Goal: Use online tool/utility: Utilize a website feature to perform a specific function

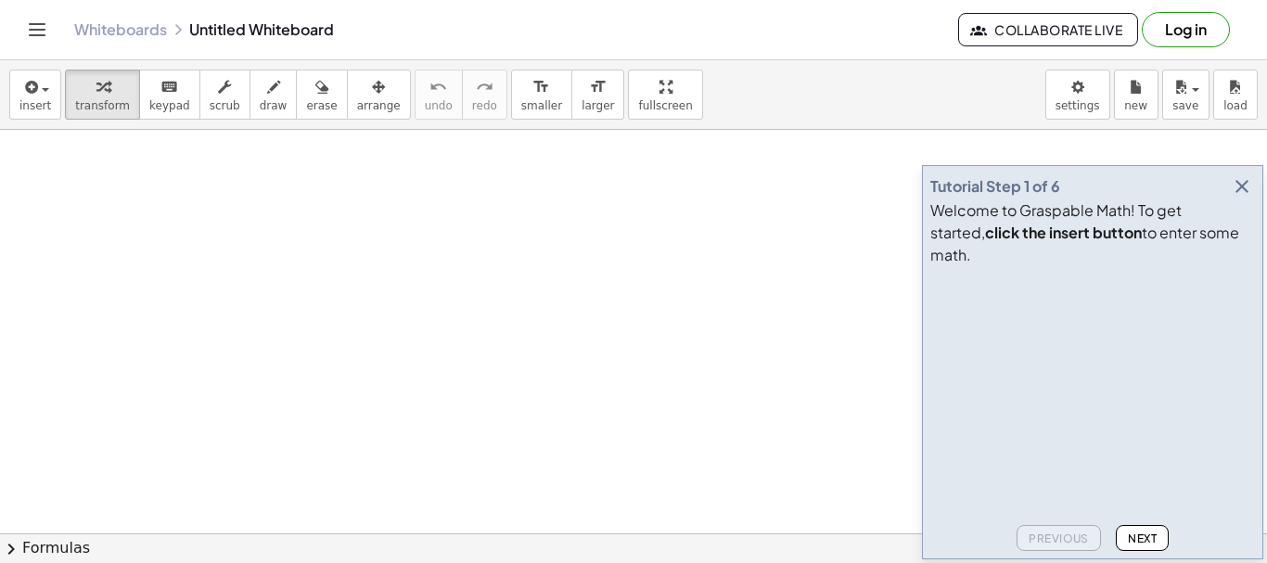
click at [1235, 198] on icon "button" at bounding box center [1242, 186] width 22 height 22
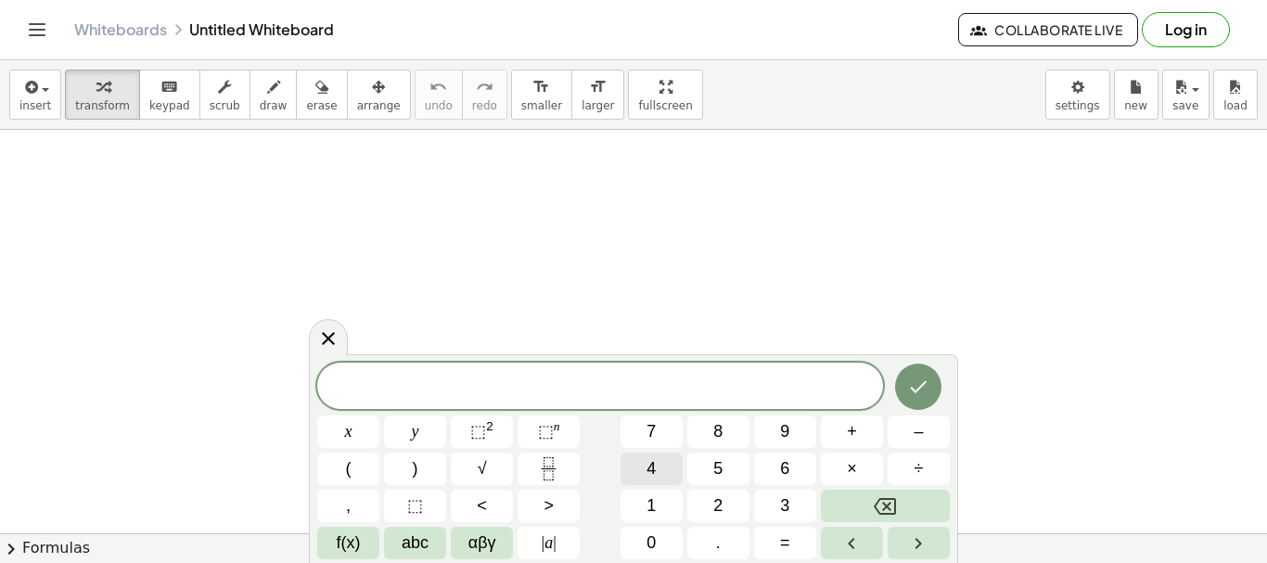
click at [650, 469] on span "4" at bounding box center [651, 469] width 9 height 25
click at [701, 461] on button "5" at bounding box center [719, 469] width 62 height 32
click at [424, 465] on button ")" at bounding box center [415, 469] width 62 height 32
click at [855, 468] on span "×" at bounding box center [852, 469] width 10 height 25
click at [469, 435] on button "⬚ 2" at bounding box center [482, 432] width 62 height 32
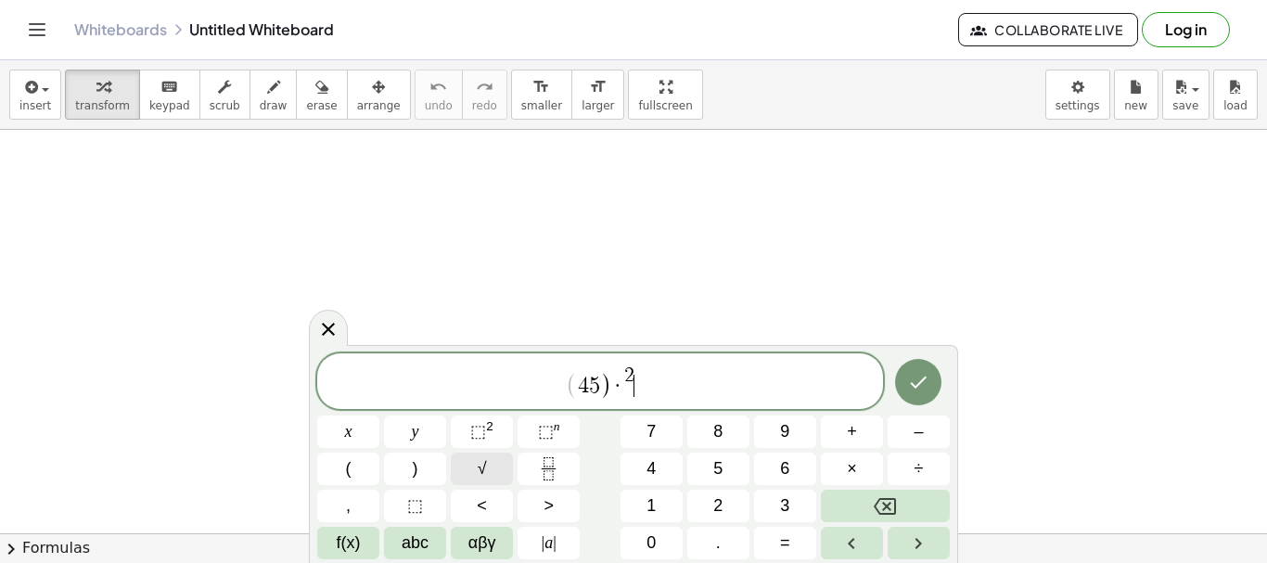
click at [486, 463] on span "√" at bounding box center [482, 469] width 9 height 25
click at [498, 496] on button "<" at bounding box center [482, 506] width 62 height 32
click at [544, 503] on span ">" at bounding box center [549, 506] width 10 height 25
click at [469, 541] on span "αβγ" at bounding box center [483, 543] width 28 height 25
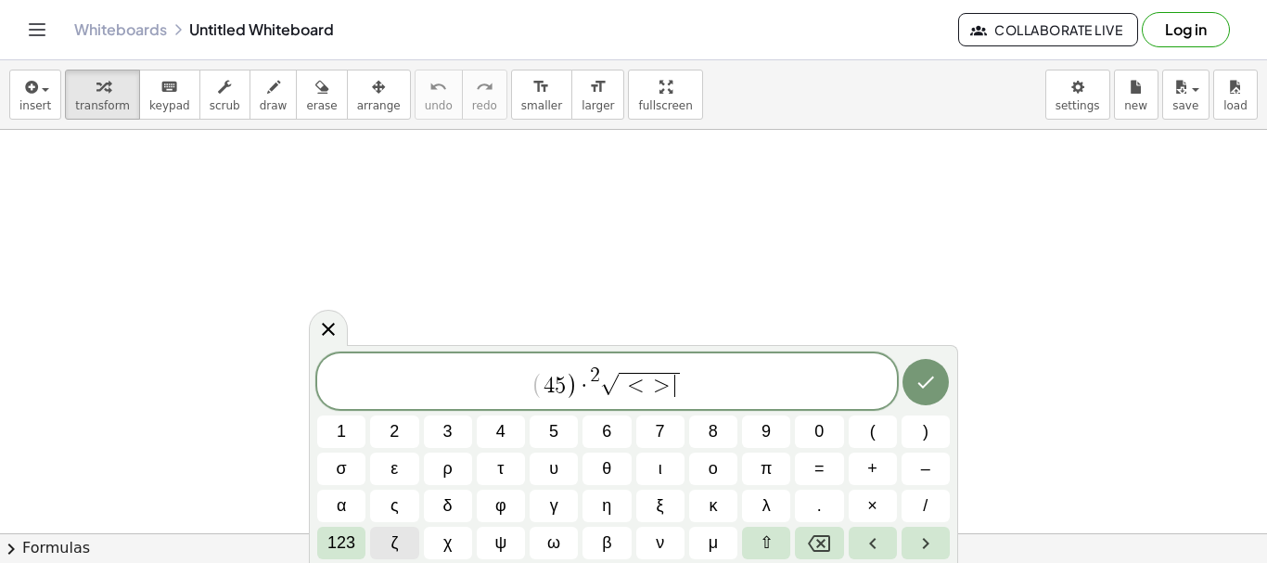
click at [386, 536] on button "ζ" at bounding box center [394, 543] width 48 height 32
click at [440, 482] on button "ρ" at bounding box center [448, 469] width 48 height 32
click at [606, 461] on span "θ" at bounding box center [606, 469] width 9 height 25
click at [622, 498] on button "η" at bounding box center [607, 506] width 48 height 32
click at [440, 483] on button "ρ" at bounding box center [448, 469] width 48 height 32
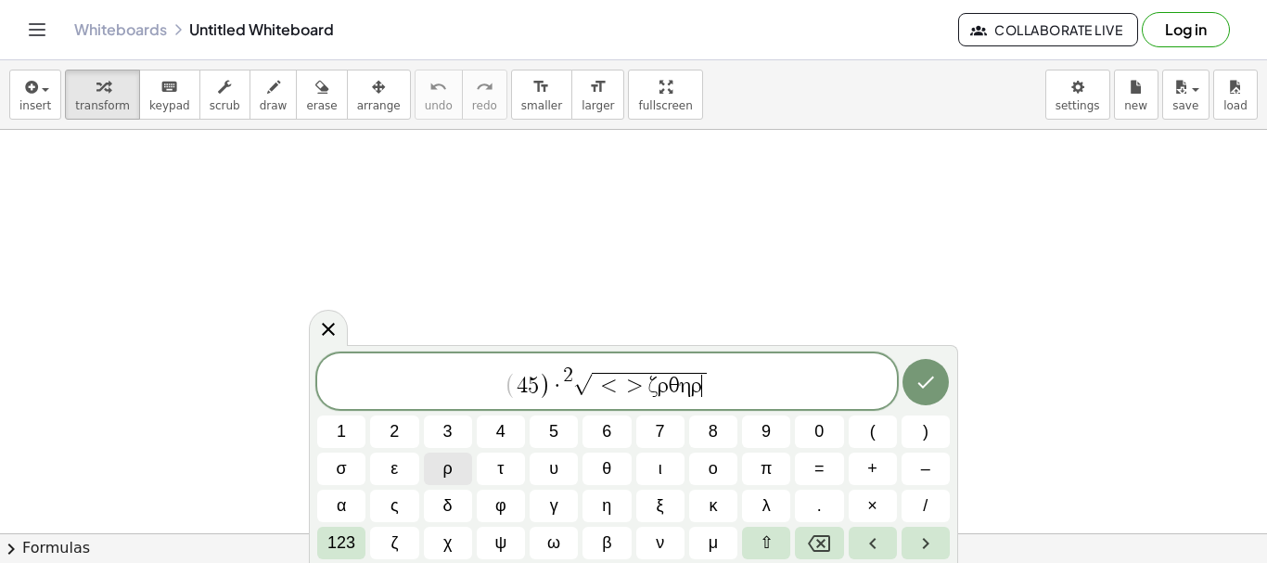
click at [439, 483] on button "ρ" at bounding box center [448, 469] width 48 height 32
click at [355, 536] on span "123" at bounding box center [342, 543] width 28 height 25
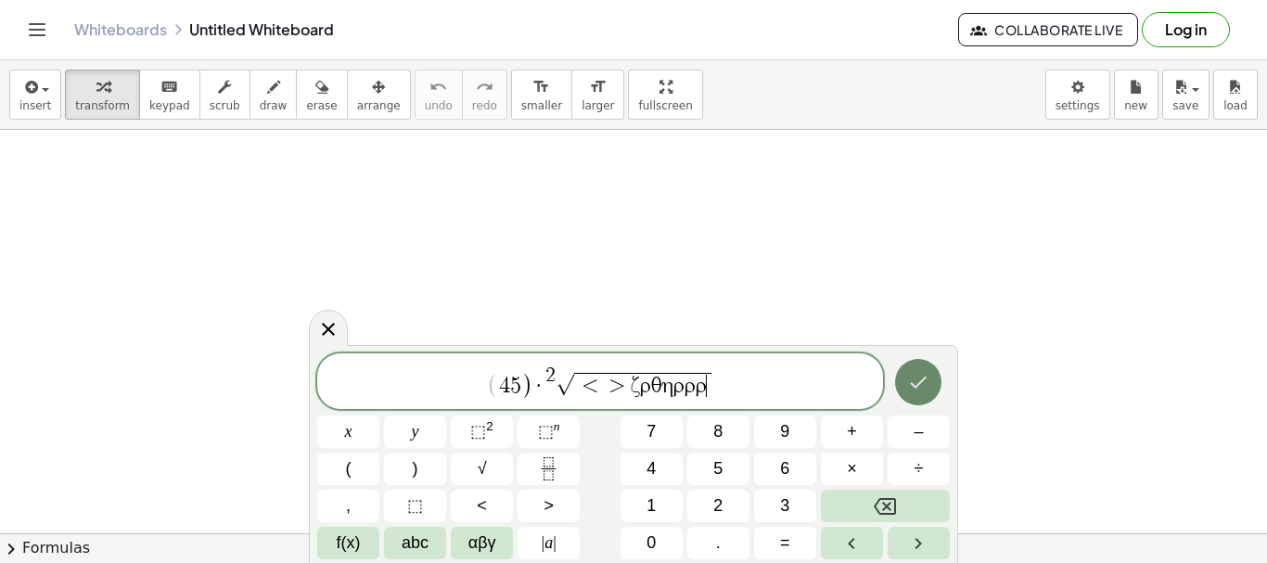
click at [914, 393] on button "Done" at bounding box center [918, 382] width 46 height 46
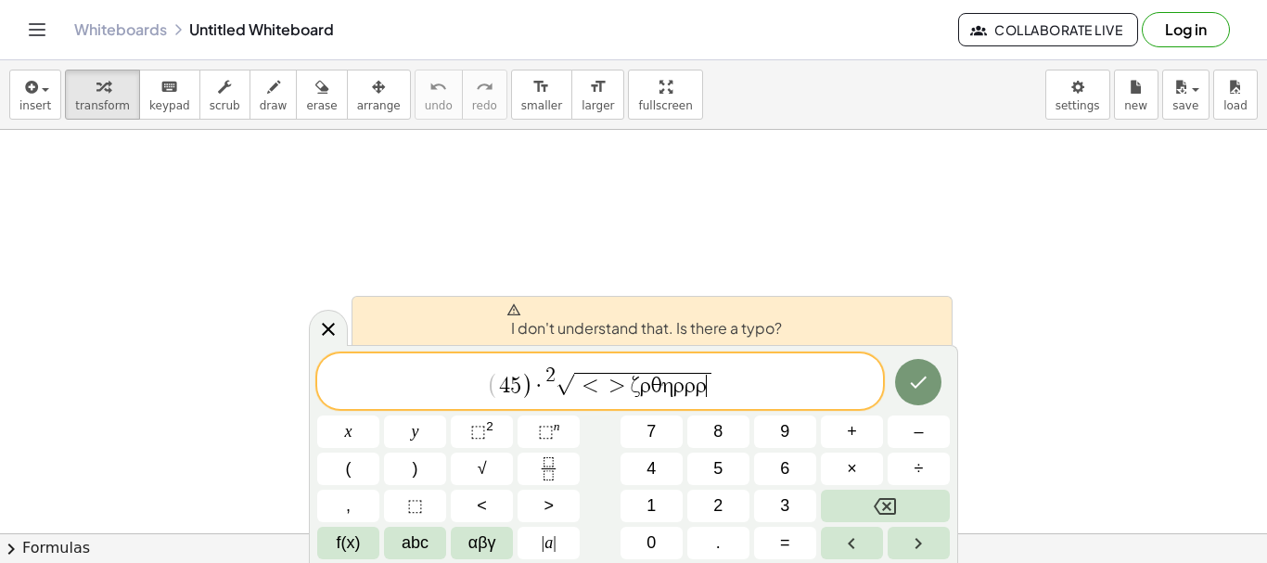
click at [756, 390] on span "( 4 5 ) · 2 √ < > ζ ρ θ η ρ ρ ρ ​" at bounding box center [600, 383] width 566 height 36
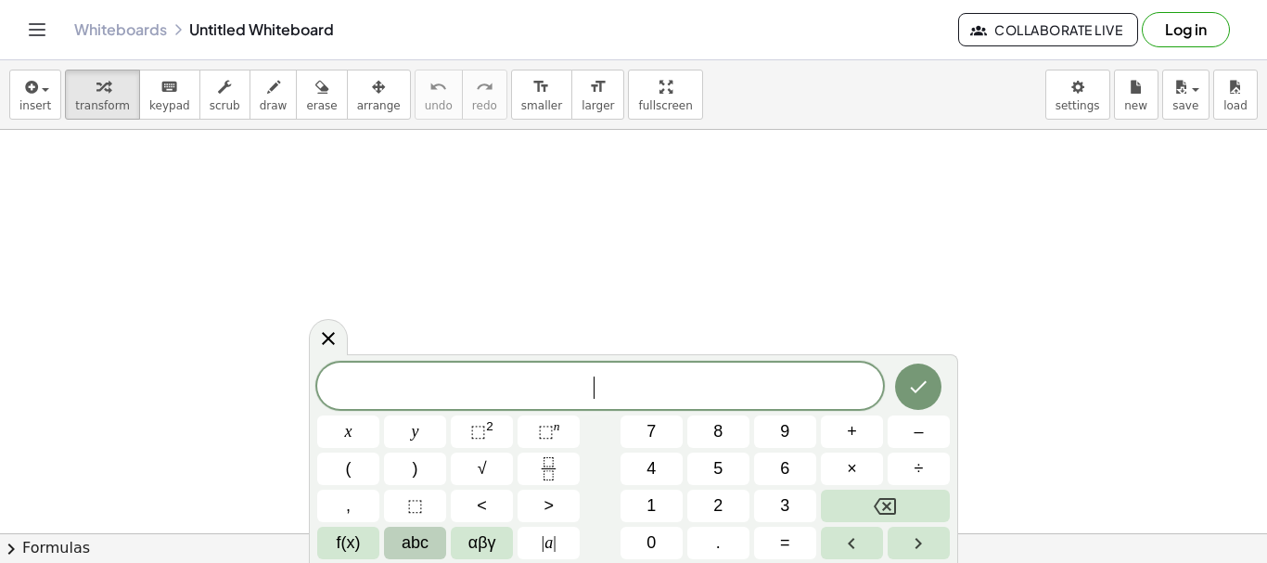
click at [432, 537] on button "abc" at bounding box center [415, 543] width 62 height 32
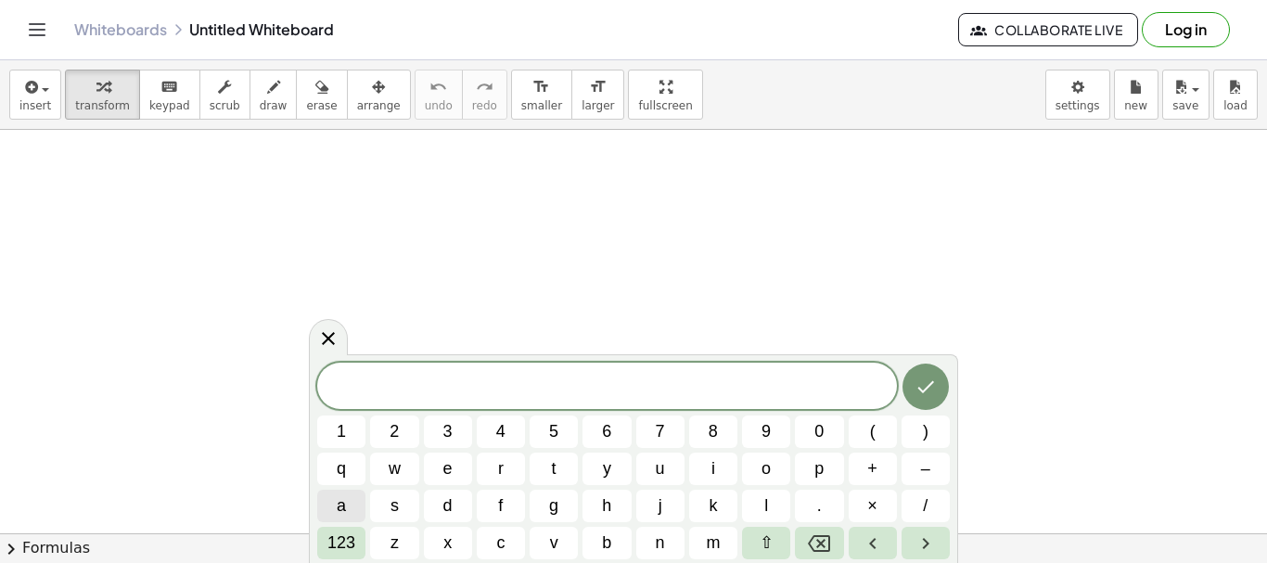
click at [354, 501] on button "a" at bounding box center [341, 506] width 48 height 32
click at [350, 544] on span "123" at bounding box center [342, 543] width 28 height 25
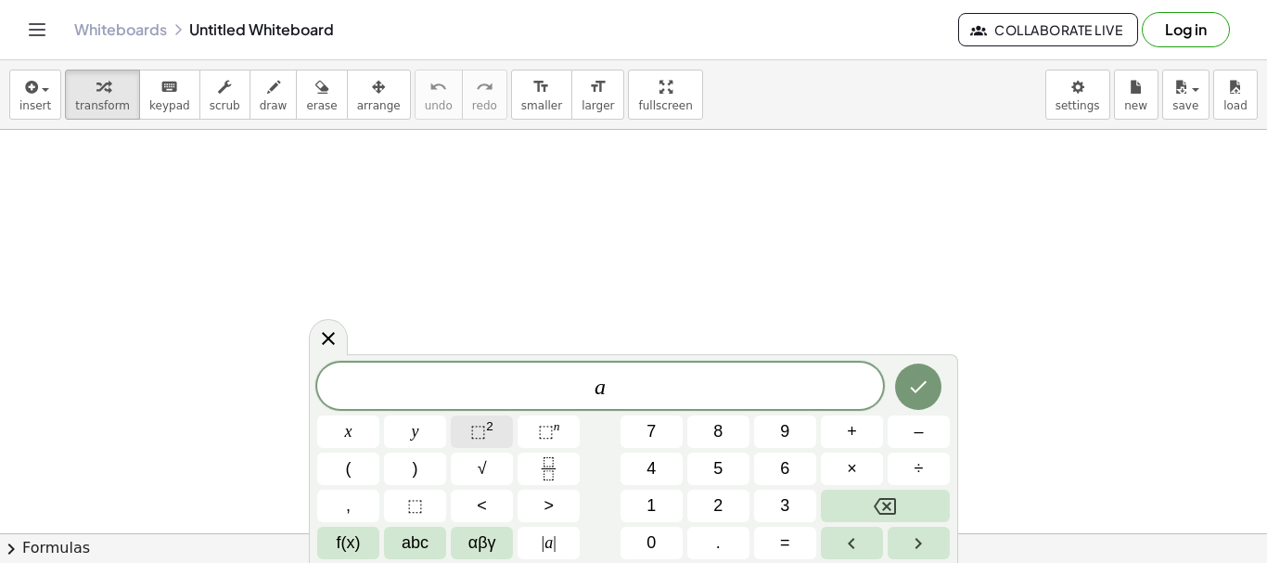
click at [498, 428] on button "⬚ 2" at bounding box center [482, 432] width 62 height 32
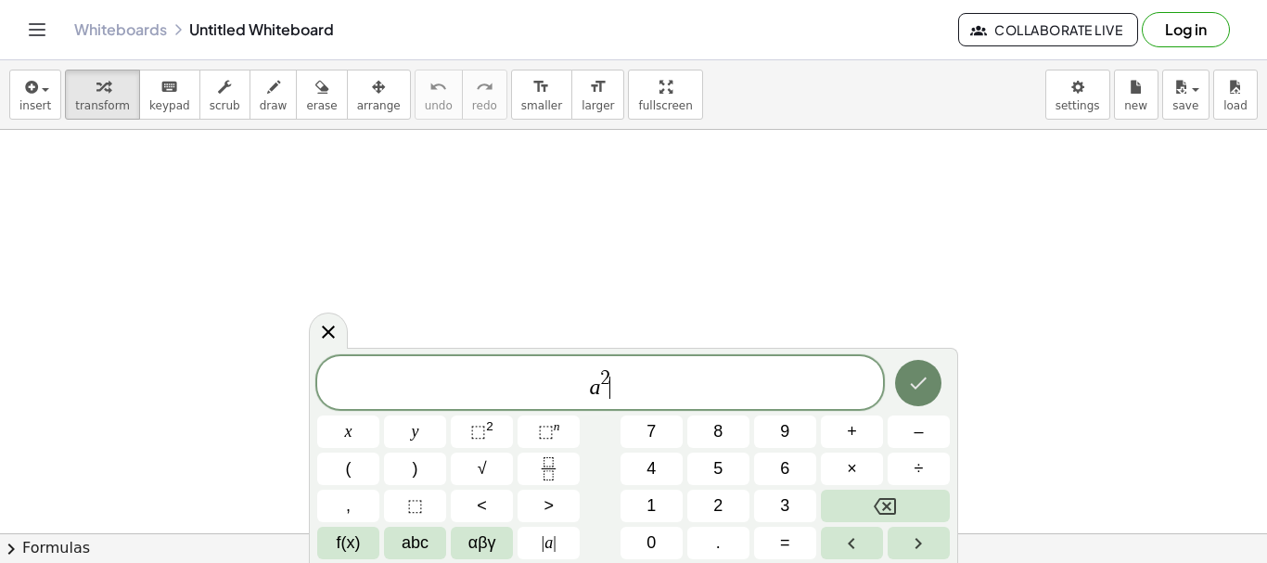
click at [922, 390] on icon "Done" at bounding box center [918, 383] width 22 height 22
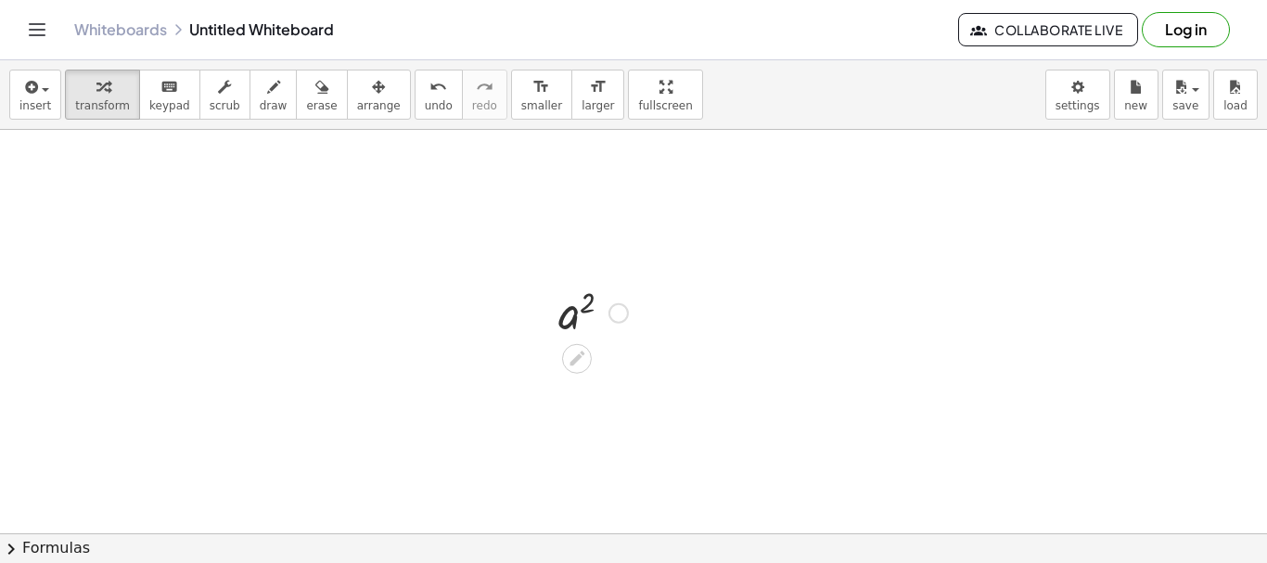
click at [580, 360] on icon at bounding box center [576, 358] width 19 height 19
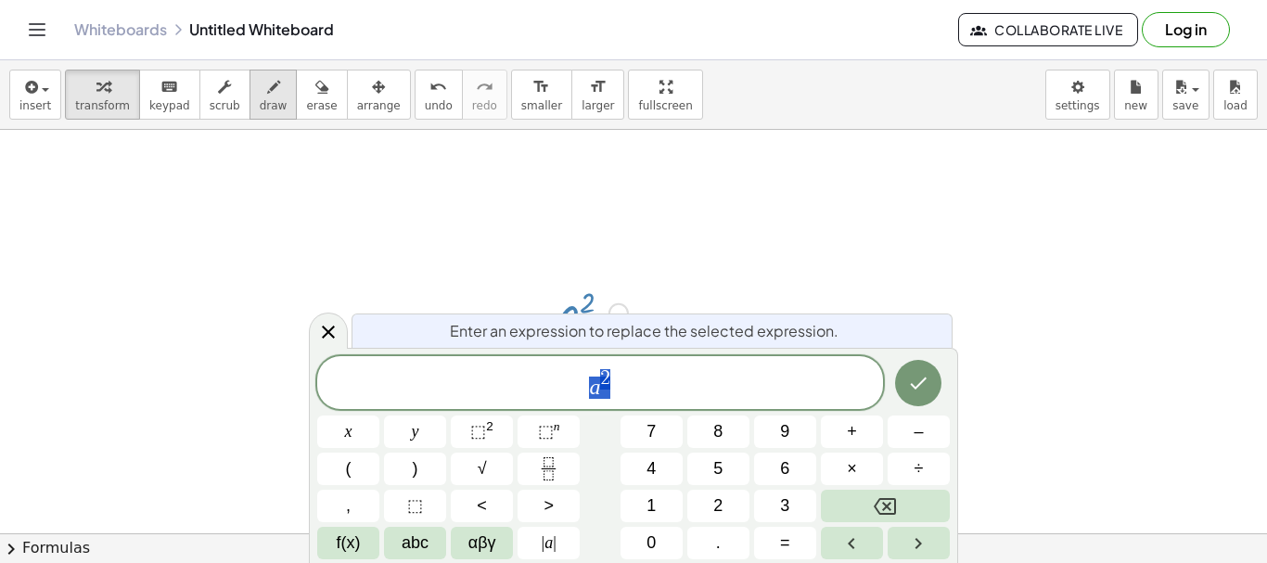
click at [260, 105] on span "draw" at bounding box center [274, 105] width 28 height 13
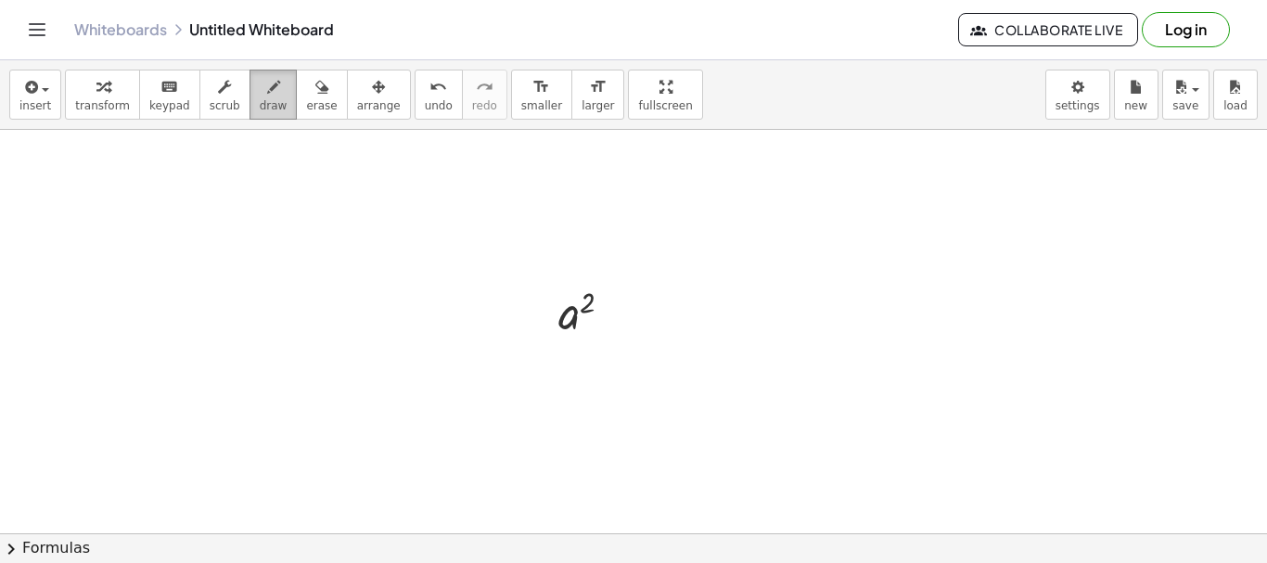
click at [260, 99] on span "draw" at bounding box center [274, 105] width 28 height 13
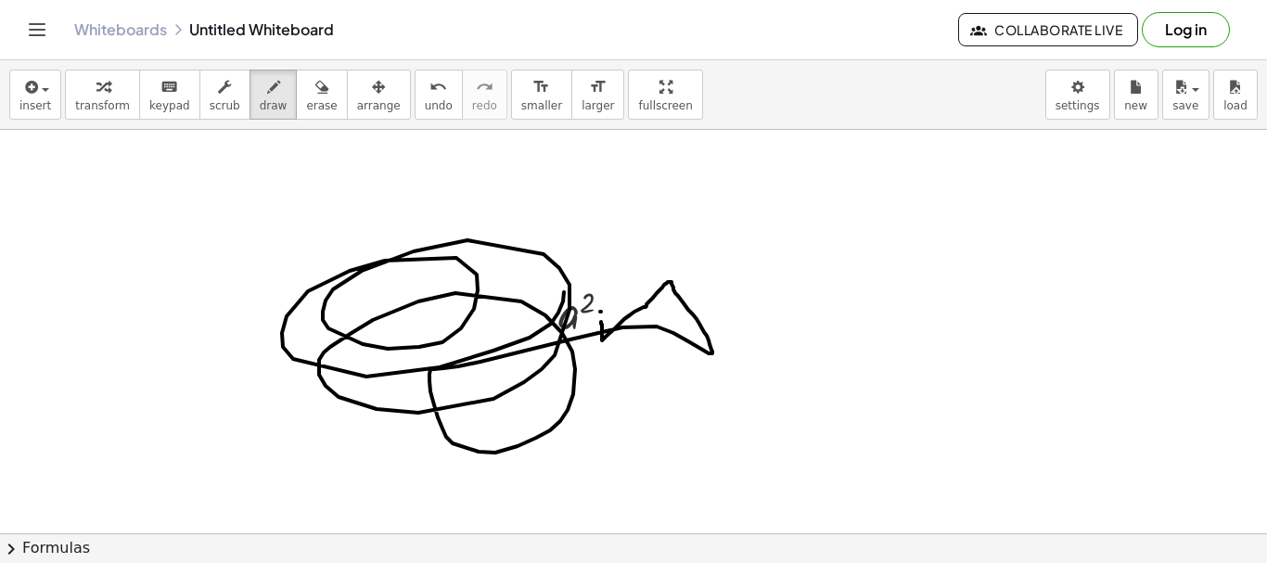
drag, startPoint x: 601, startPoint y: 322, endPoint x: 457, endPoint y: 291, distance: 147.9
click at [306, 102] on span "erase" at bounding box center [321, 105] width 31 height 13
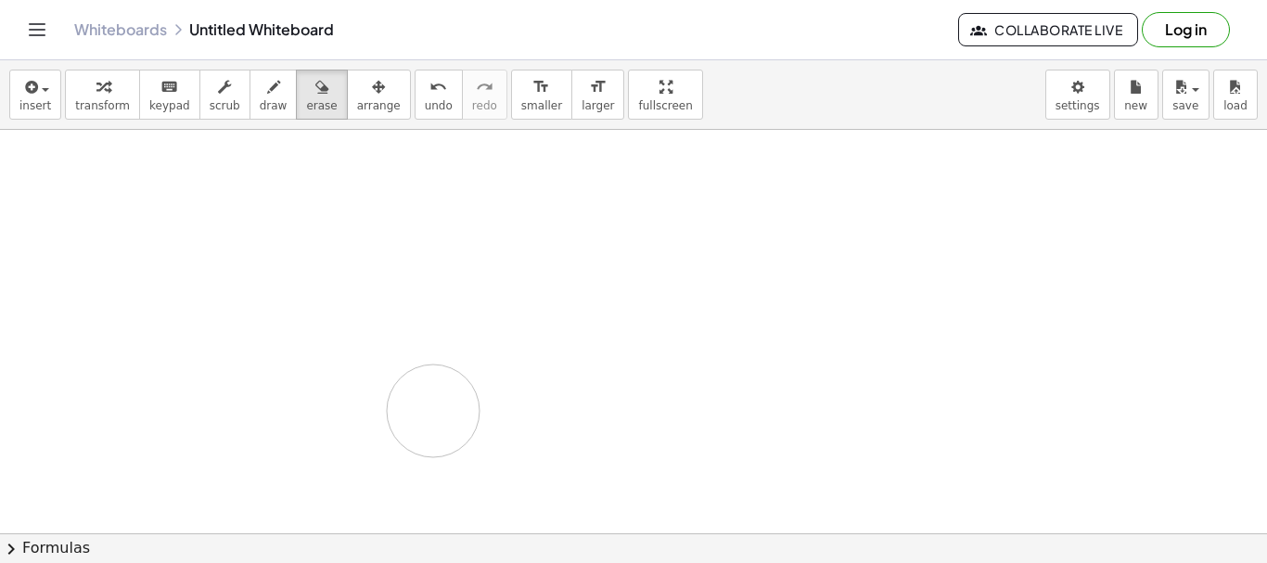
drag, startPoint x: 511, startPoint y: 237, endPoint x: 434, endPoint y: 411, distance: 190.7
click at [158, 102] on span "keypad" at bounding box center [169, 105] width 41 height 13
click at [567, 316] on div at bounding box center [577, 314] width 37 height 52
